Goal: Information Seeking & Learning: Compare options

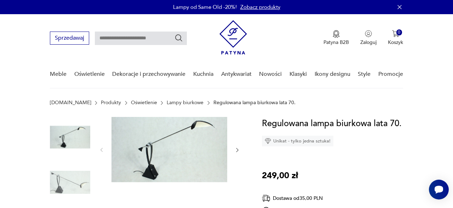
click at [236, 149] on icon "button" at bounding box center [237, 150] width 6 height 6
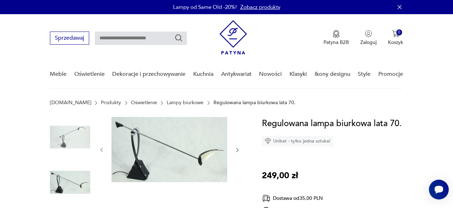
click at [237, 150] on icon "button" at bounding box center [237, 150] width 6 height 6
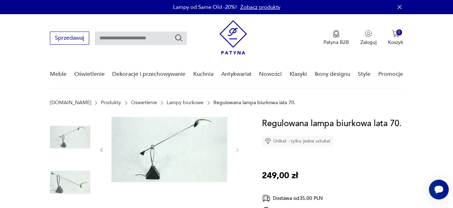
click at [68, 136] on img at bounding box center [70, 137] width 40 height 40
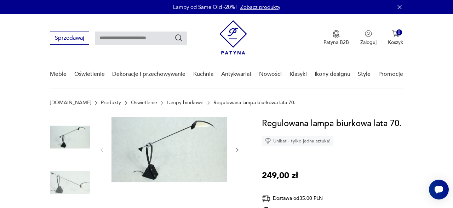
click at [198, 128] on img at bounding box center [170, 149] width 116 height 65
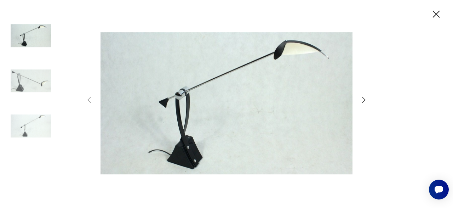
click at [302, 55] on img at bounding box center [227, 103] width 252 height 166
click at [438, 15] on icon "button" at bounding box center [436, 14] width 12 height 12
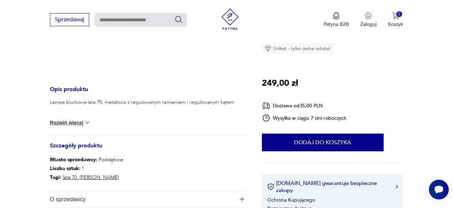
scroll to position [258, 0]
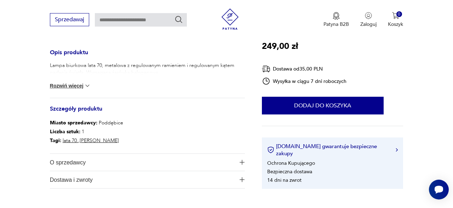
click at [65, 85] on button "Rozwiń więcej" at bounding box center [70, 85] width 41 height 7
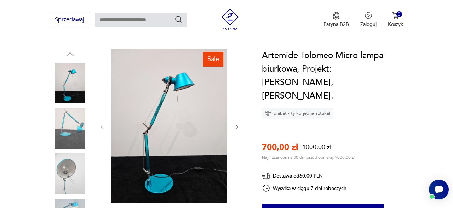
click at [238, 125] on icon "button" at bounding box center [238, 127] width 2 height 4
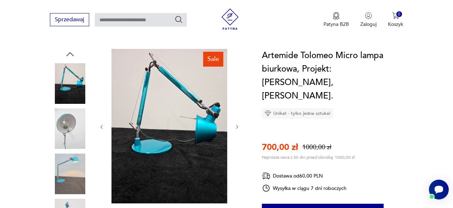
click at [238, 124] on icon "button" at bounding box center [237, 127] width 6 height 6
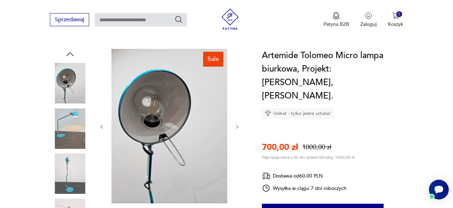
click at [238, 124] on icon "button" at bounding box center [237, 127] width 6 height 6
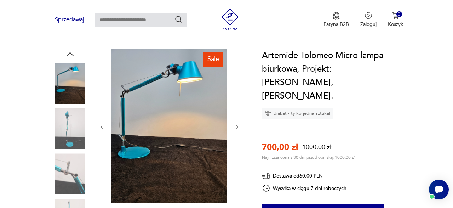
click at [238, 124] on icon "button" at bounding box center [237, 127] width 6 height 6
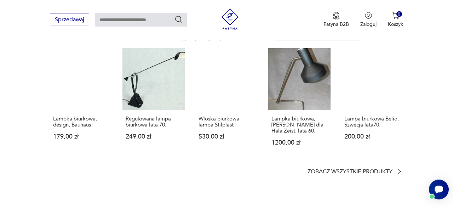
scroll to position [589, 0]
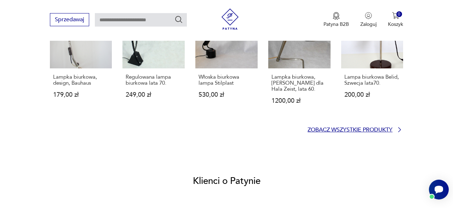
click at [365, 127] on p "Zobacz wszystkie produkty" at bounding box center [350, 129] width 85 height 5
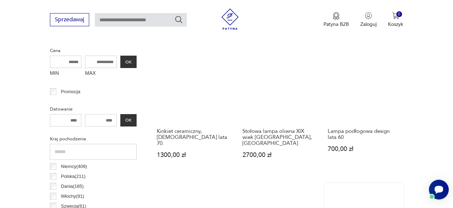
scroll to position [147, 0]
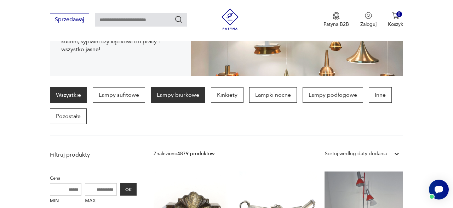
click at [168, 95] on p "Lampy biurkowe" at bounding box center [178, 95] width 55 height 16
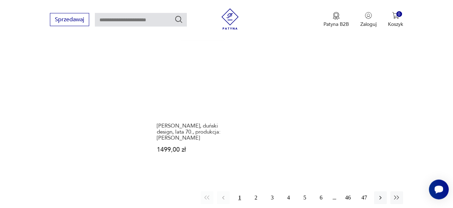
scroll to position [998, 0]
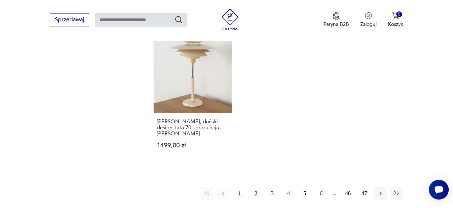
click at [254, 187] on button "2" at bounding box center [256, 193] width 13 height 13
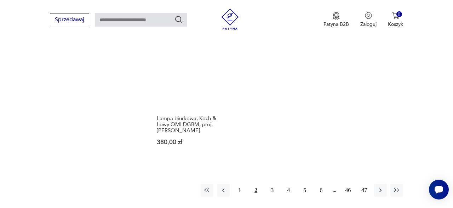
scroll to position [1035, 0]
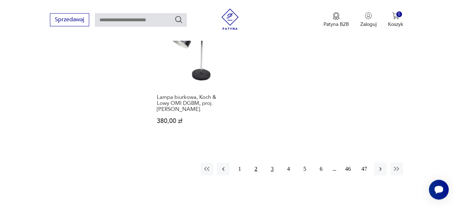
click at [270, 163] on button "3" at bounding box center [272, 169] width 13 height 13
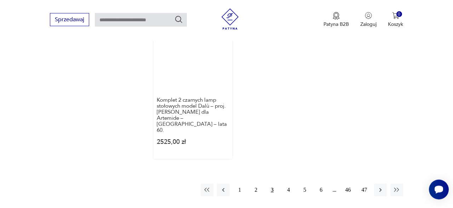
scroll to position [1035, 0]
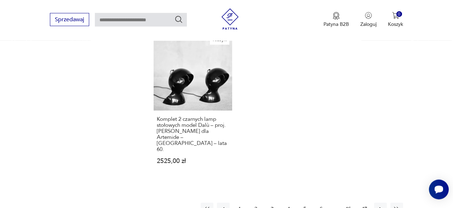
click at [288, 203] on button "4" at bounding box center [288, 209] width 13 height 13
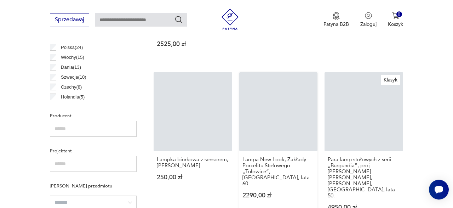
scroll to position [409, 0]
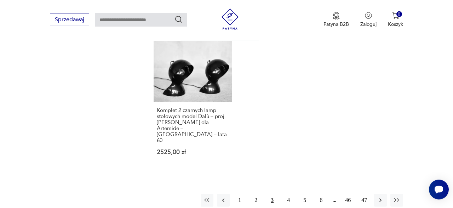
scroll to position [1045, 0]
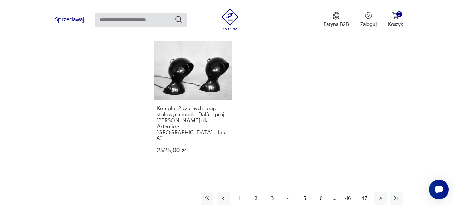
click at [292, 192] on button "4" at bounding box center [288, 198] width 13 height 13
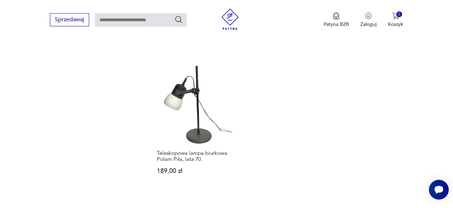
scroll to position [998, 0]
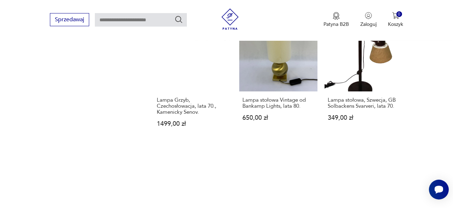
scroll to position [998, 0]
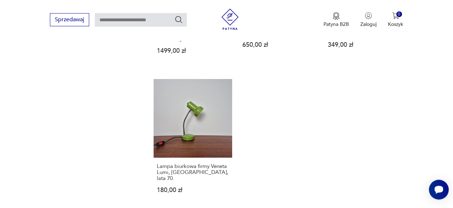
scroll to position [850, 0]
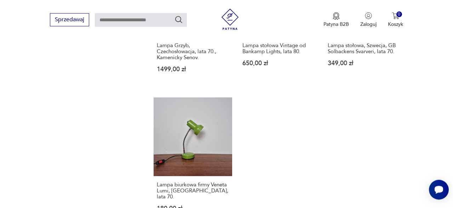
click at [142, 20] on input "text" at bounding box center [141, 19] width 92 height 13
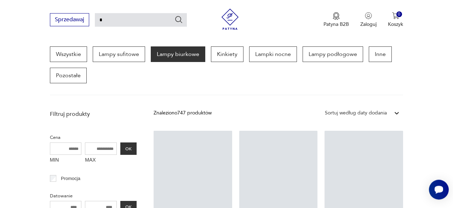
scroll to position [188, 0]
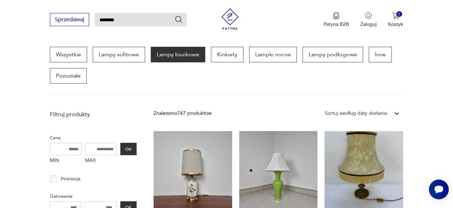
type input "********"
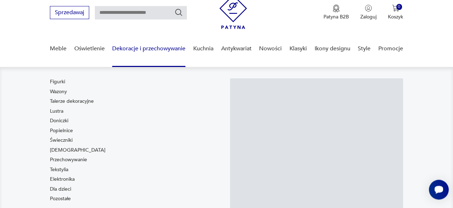
type input "********"
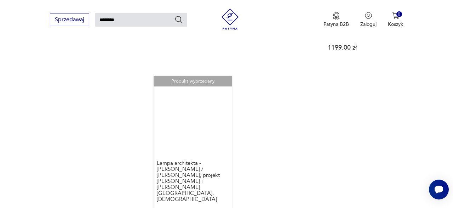
scroll to position [850, 0]
